Goal: Task Accomplishment & Management: Manage account settings

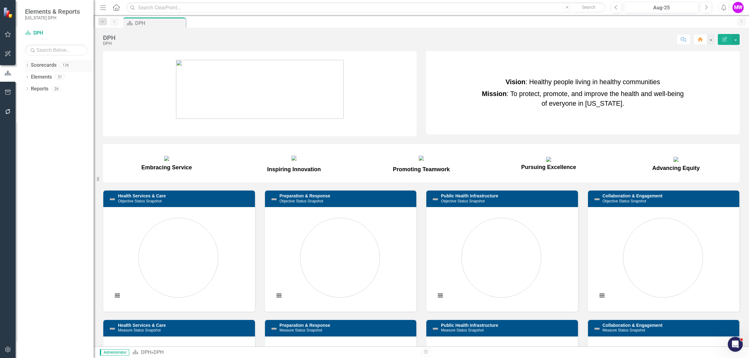
click at [31, 66] on link "Scorecards" at bounding box center [44, 65] width 26 height 7
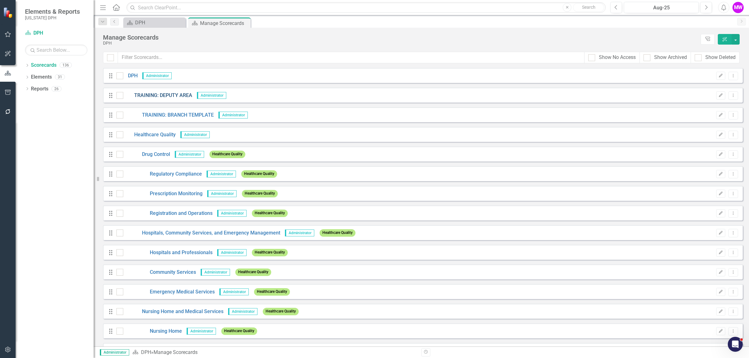
click at [164, 94] on link "TRAINING: DEPUTY AREA" at bounding box center [157, 95] width 69 height 7
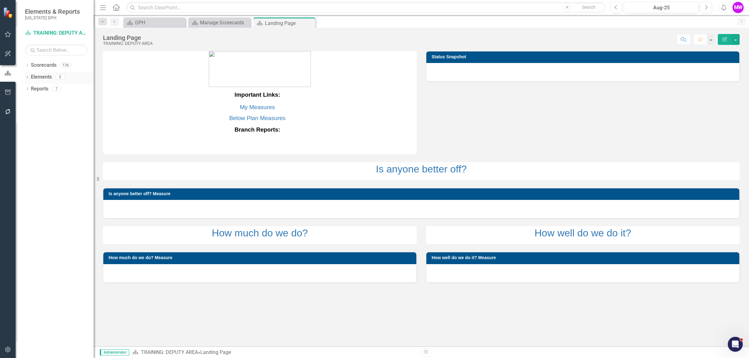
click at [39, 75] on link "Elements" at bounding box center [41, 77] width 21 height 7
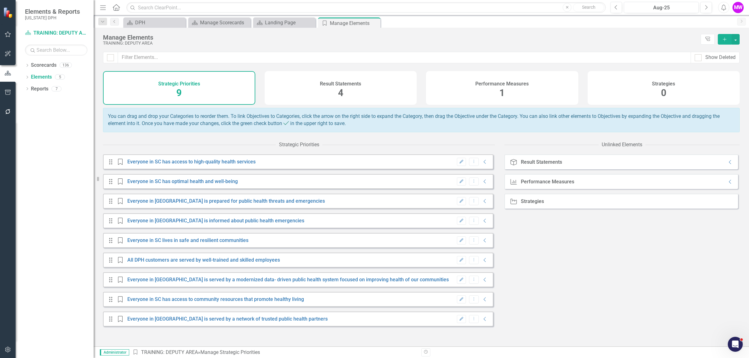
click at [511, 93] on div "Performance Measures 1" at bounding box center [502, 88] width 152 height 34
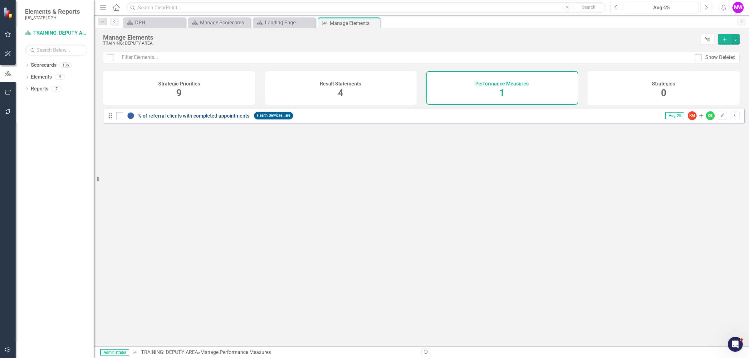
click at [213, 119] on link "% of referral clients with completed appointments" at bounding box center [194, 116] width 112 height 6
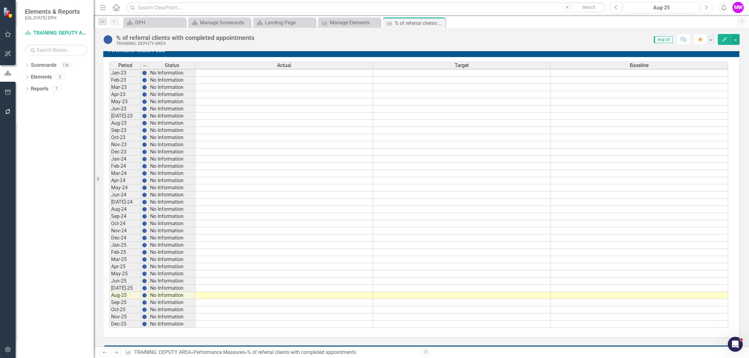
scroll to position [253, 0]
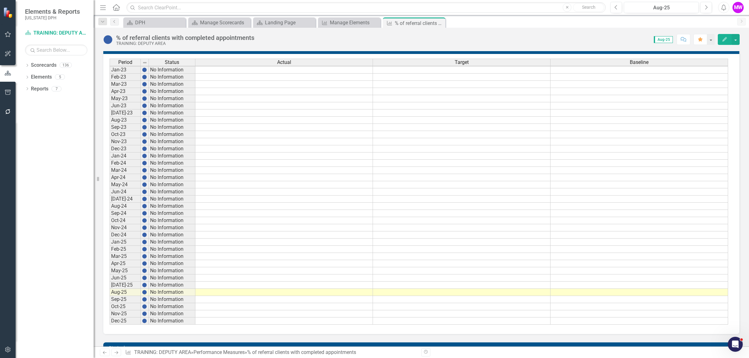
click at [116, 246] on td "Jan-25" at bounding box center [125, 242] width 31 height 7
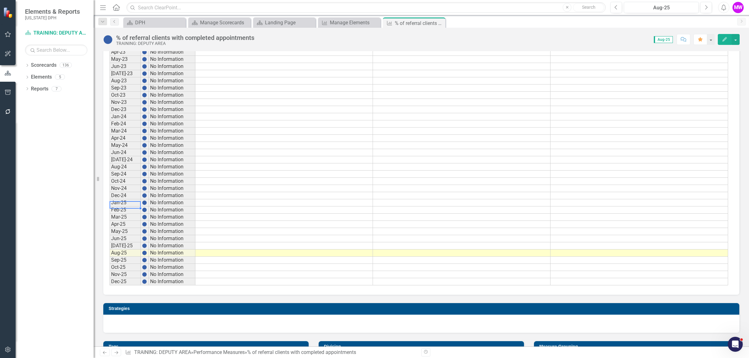
scroll to position [0, 0]
click at [253, 205] on td at bounding box center [284, 202] width 178 height 7
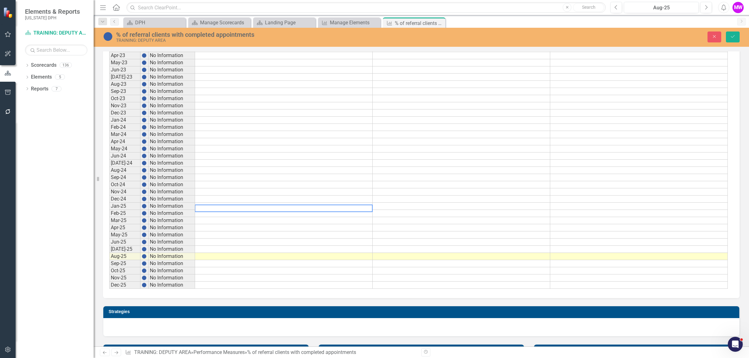
click at [253, 205] on textarea at bounding box center [284, 208] width 178 height 7
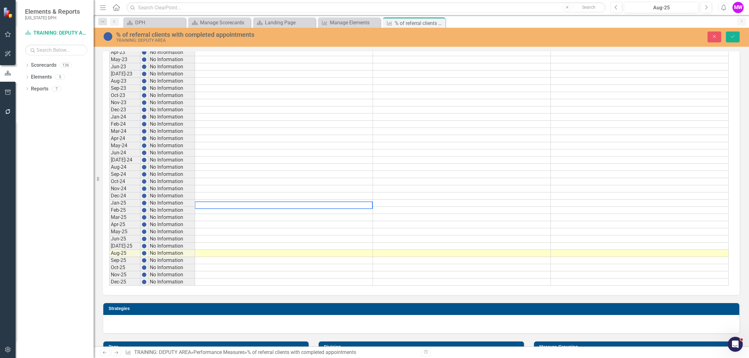
paste textarea "60% 75% 61% 75% 65% 75% 68% 75% 72% 75% 77% 75%"
type textarea "60% 75% 61% 75% 65% 75% 68% 75% 72% 75% 77% 75%"
click at [261, 177] on td at bounding box center [284, 174] width 178 height 7
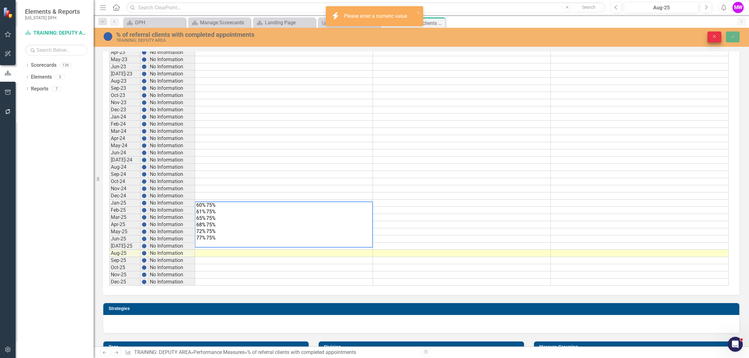
click at [713, 35] on icon "Close" at bounding box center [715, 36] width 6 height 4
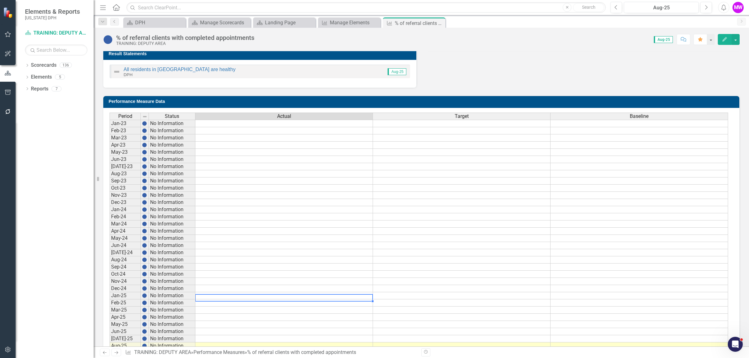
scroll to position [175, 0]
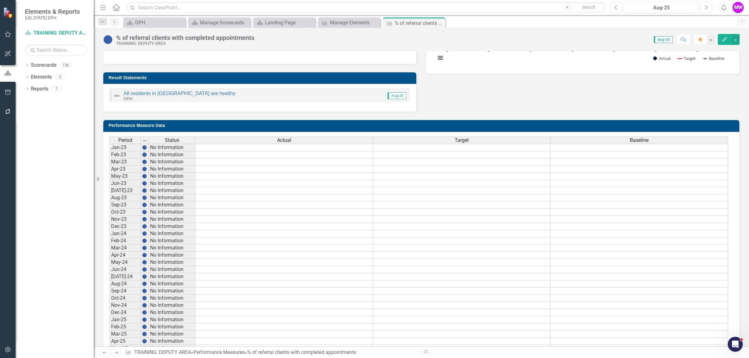
click at [344, 126] on h3 "Performance Measure Data" at bounding box center [423, 125] width 628 height 5
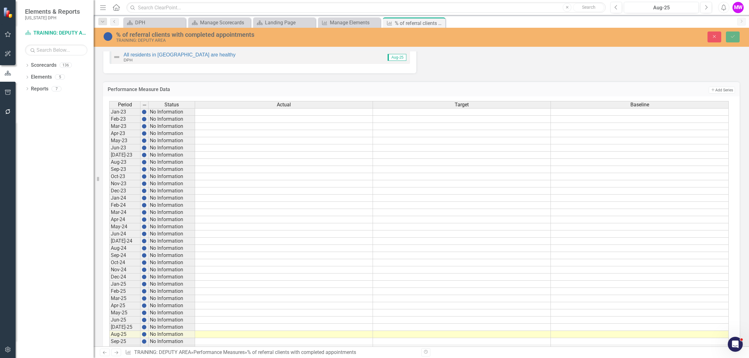
scroll to position [0, 0]
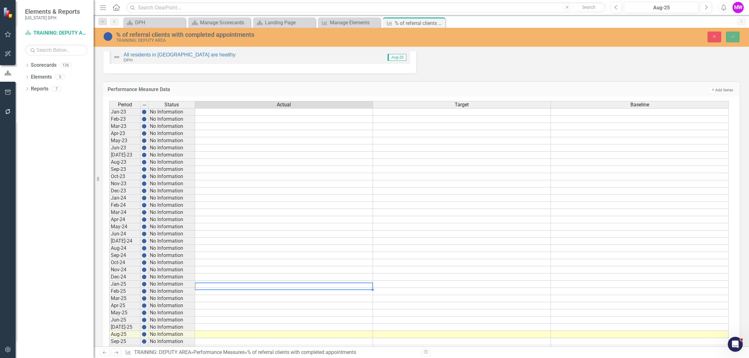
click at [244, 286] on td at bounding box center [284, 284] width 178 height 7
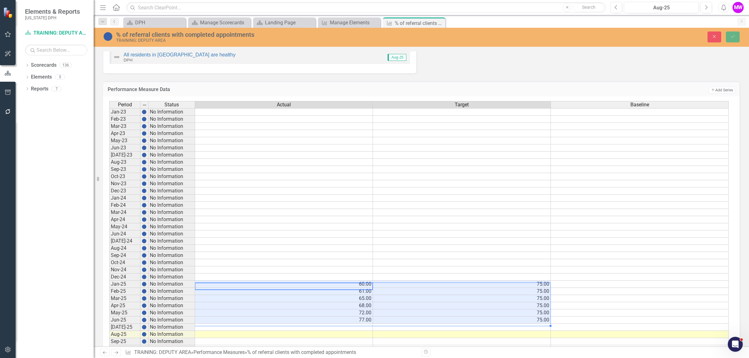
type textarea "60"
click at [561, 321] on td at bounding box center [640, 320] width 178 height 7
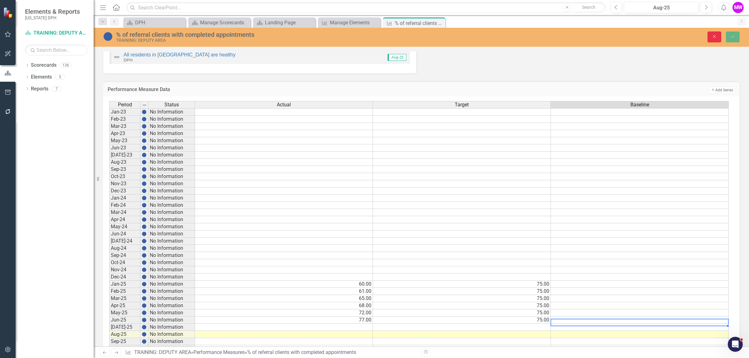
click at [717, 38] on button "Close" at bounding box center [715, 37] width 14 height 11
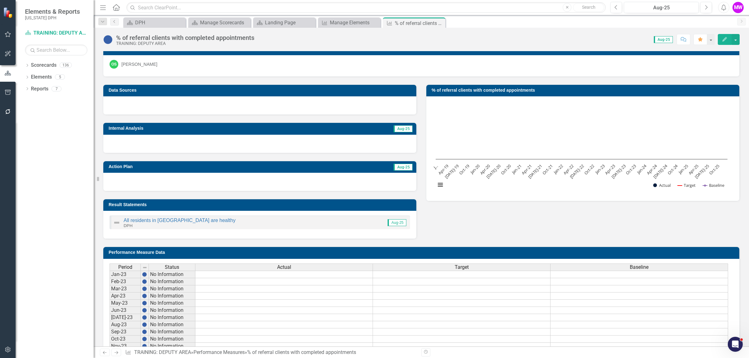
scroll to position [19, 0]
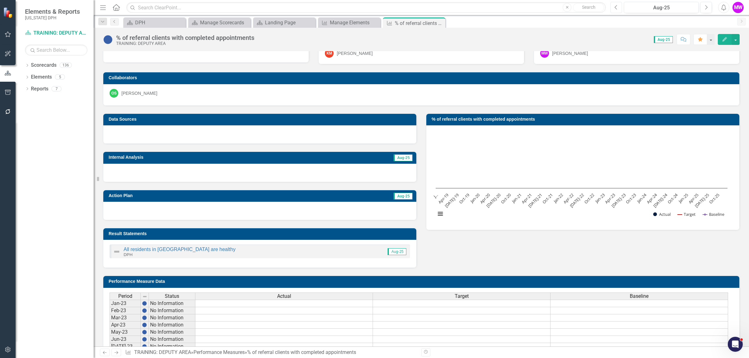
click at [620, 9] on button "Previous" at bounding box center [617, 7] width 12 height 11
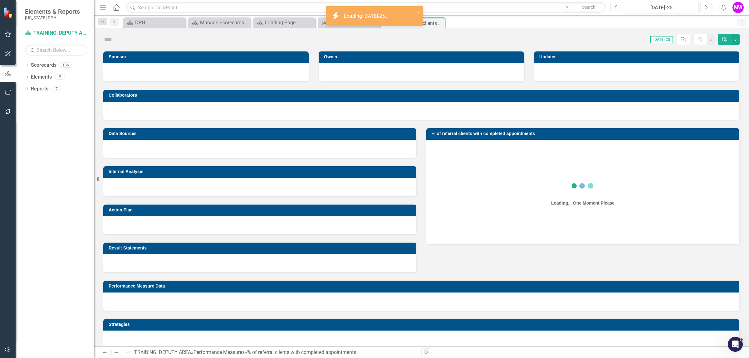
click at [620, 9] on button "Previous" at bounding box center [617, 7] width 12 height 11
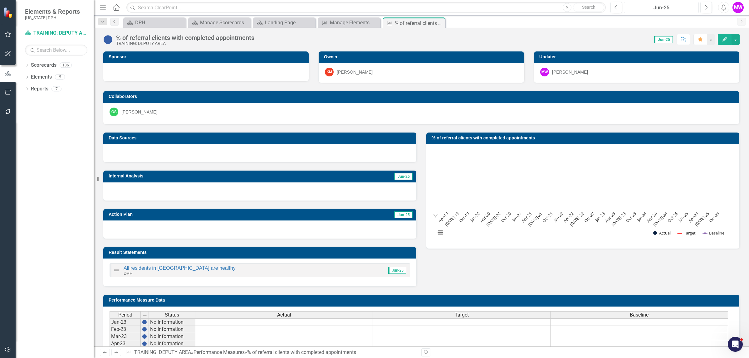
click at [639, 7] on div "Jun-25" at bounding box center [661, 7] width 71 height 7
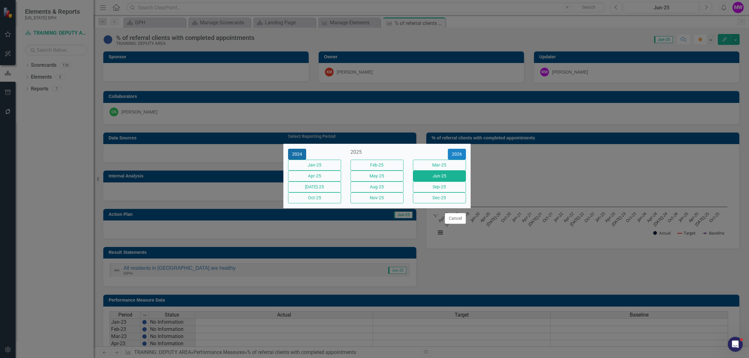
click at [292, 149] on button "2024" at bounding box center [297, 154] width 18 height 11
click at [443, 180] on button "Jun-24" at bounding box center [439, 176] width 53 height 11
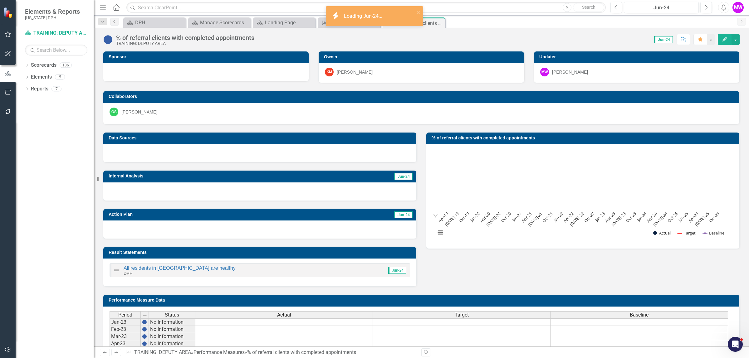
click at [660, 13] on div "Menu Home Search Close Search Previous Jun-24 Next Alerts MW User Edit Profile …" at bounding box center [421, 7] width 655 height 15
click at [658, 9] on div "Jun-24" at bounding box center [661, 7] width 71 height 7
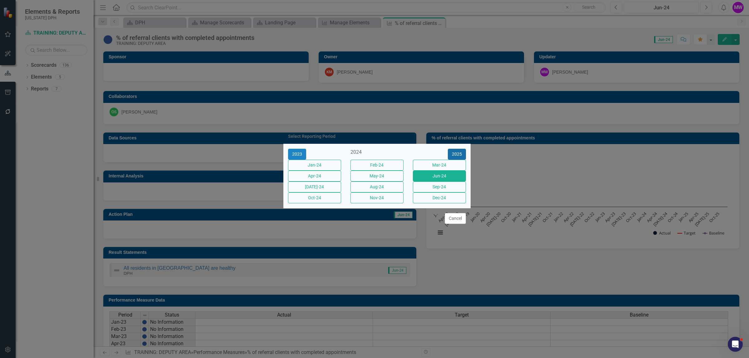
click at [461, 149] on button "2025" at bounding box center [457, 154] width 18 height 11
click at [426, 178] on button "Jun-25" at bounding box center [439, 176] width 53 height 11
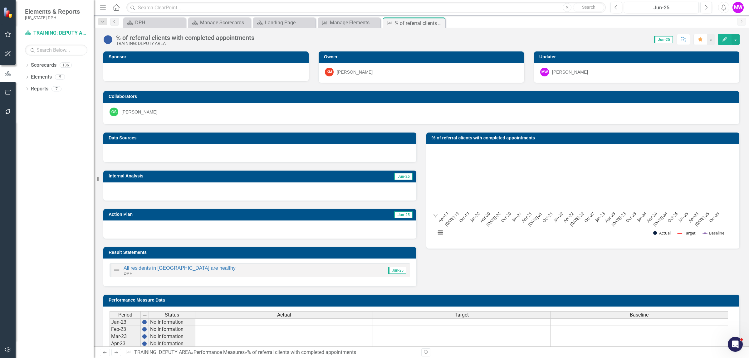
click at [215, 269] on div "All residents in [GEOGRAPHIC_DATA] are healthy DPH Jun-25" at bounding box center [260, 270] width 301 height 14
click at [722, 38] on icon "Edit" at bounding box center [725, 39] width 6 height 4
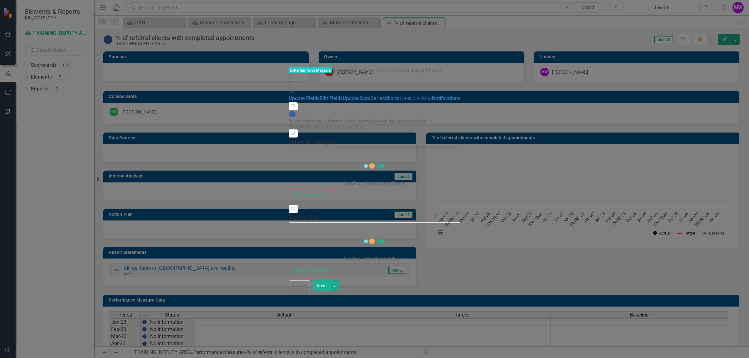
click at [411, 97] on link "Link Map" at bounding box center [421, 99] width 21 height 6
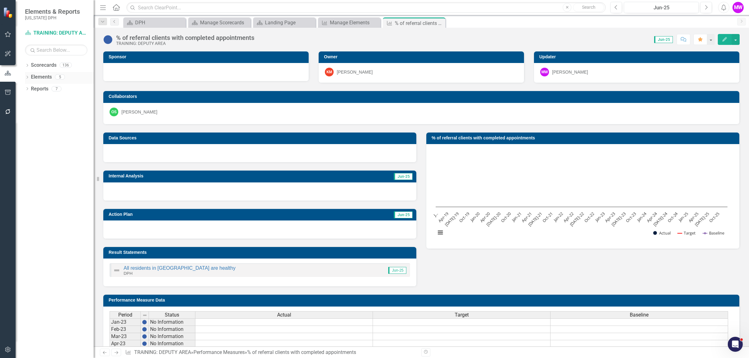
click at [38, 77] on link "Elements" at bounding box center [41, 77] width 21 height 7
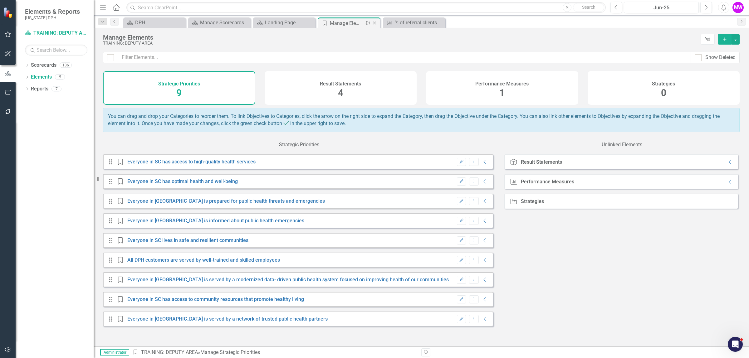
click at [375, 24] on icon "Close" at bounding box center [374, 23] width 6 height 5
